Goal: Task Accomplishment & Management: Use online tool/utility

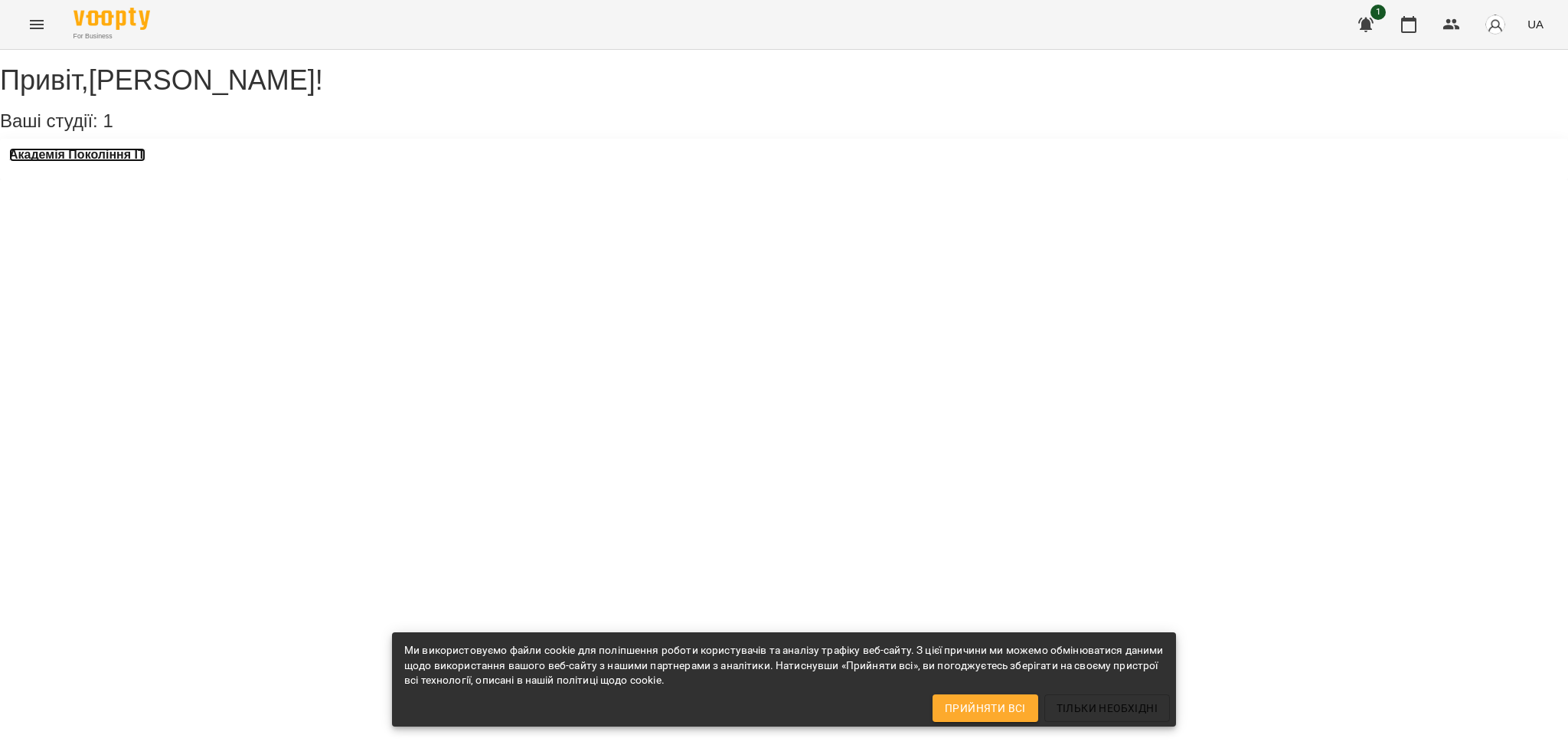
click at [119, 161] on h3 "Академія Покоління ІТ" at bounding box center [77, 155] width 137 height 14
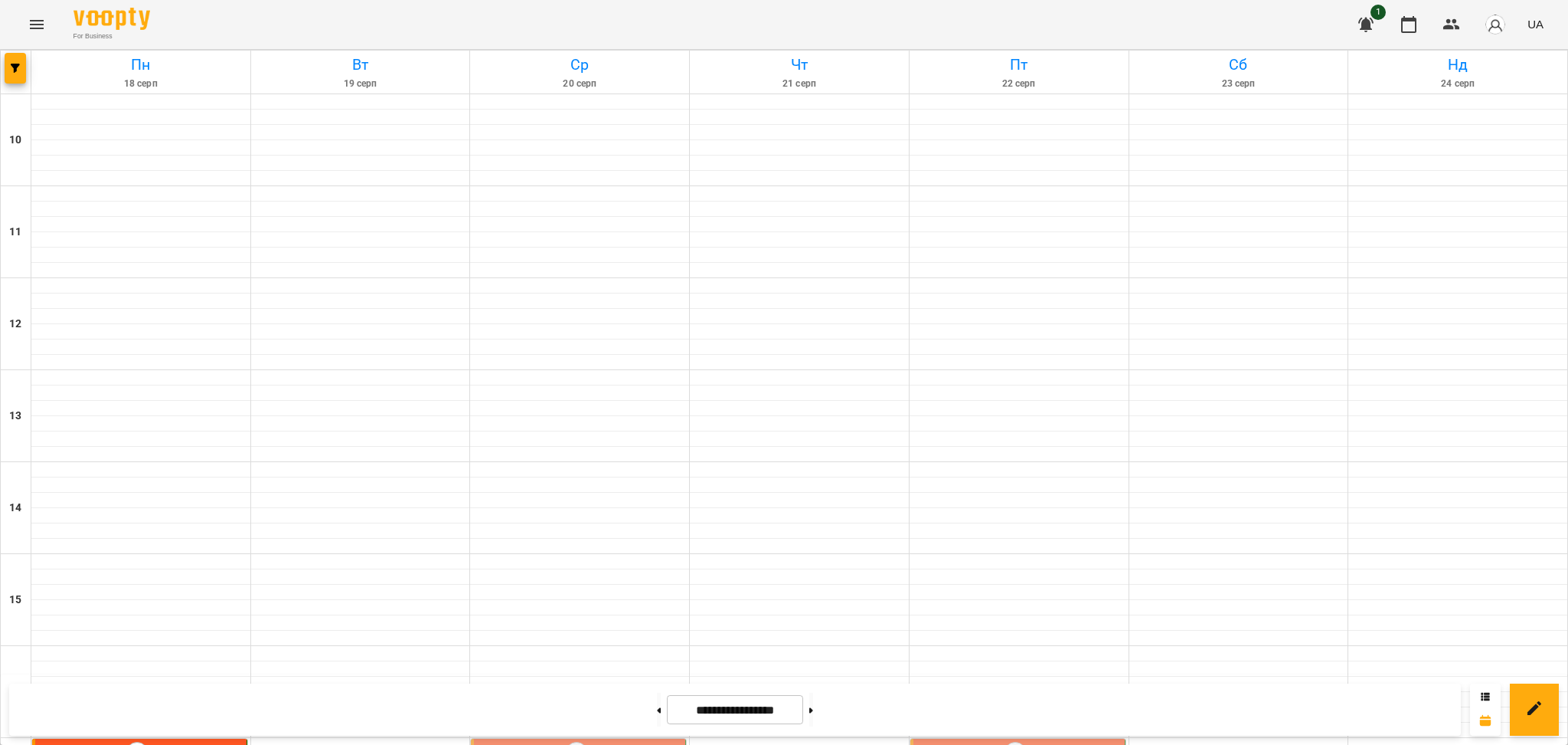
scroll to position [557, 0]
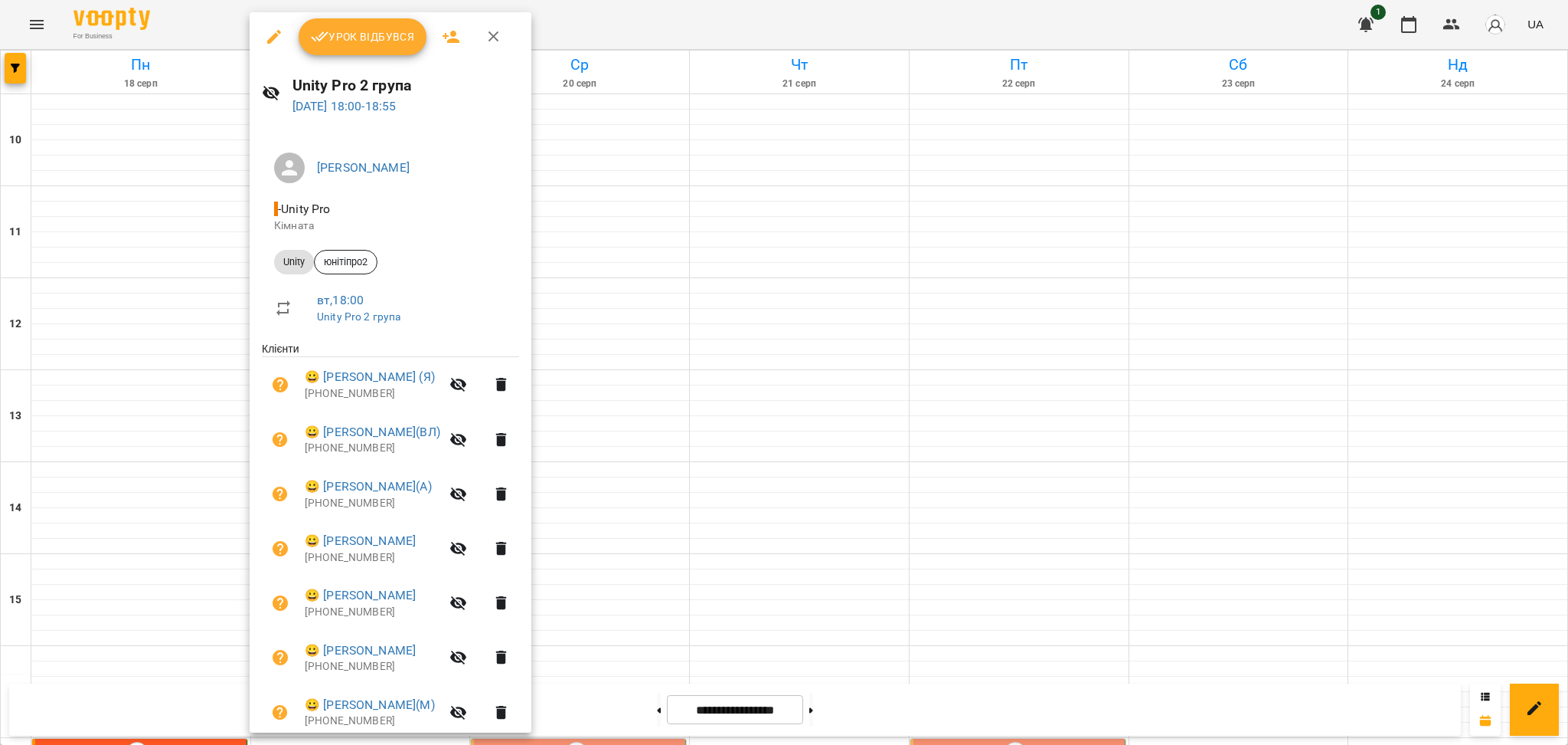
click at [362, 61] on div "Unity Pro 2 група [DATE] 18:00 - 18:55" at bounding box center [391, 95] width 282 height 67
click at [362, 53] on button "Урок відбувся" at bounding box center [363, 37] width 129 height 37
